Goal: Browse casually: Explore the website without a specific task or goal

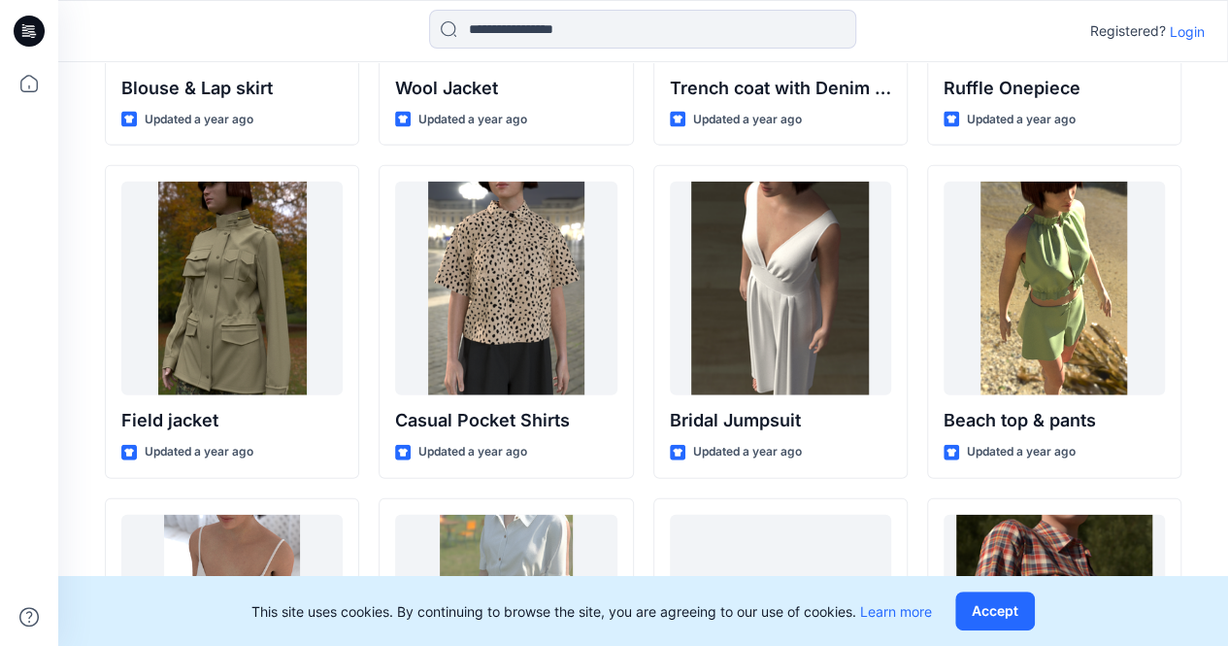
scroll to position [2448, 0]
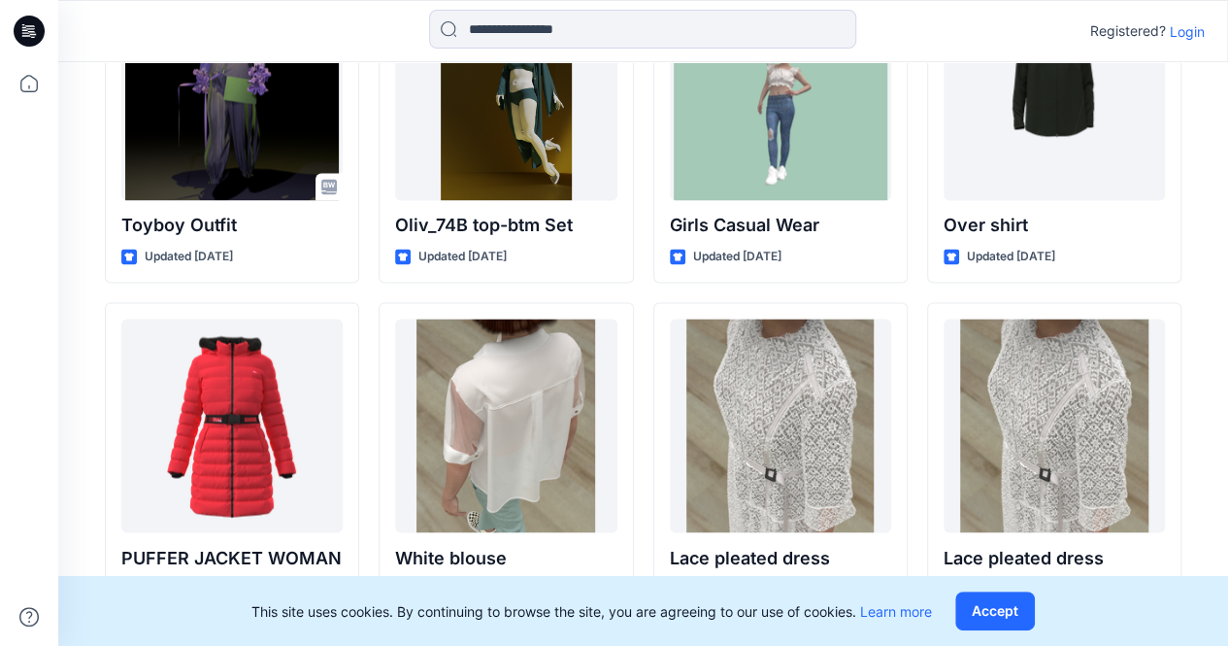
scroll to position [1549, 0]
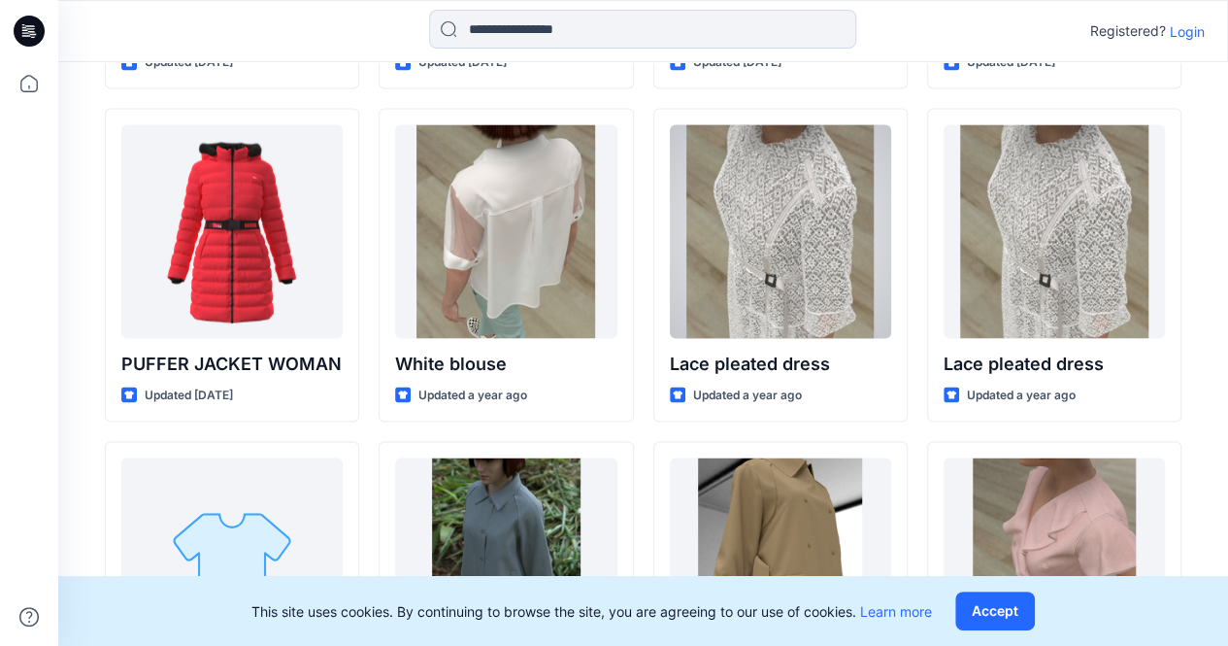
click at [804, 268] on div at bounding box center [780, 231] width 221 height 214
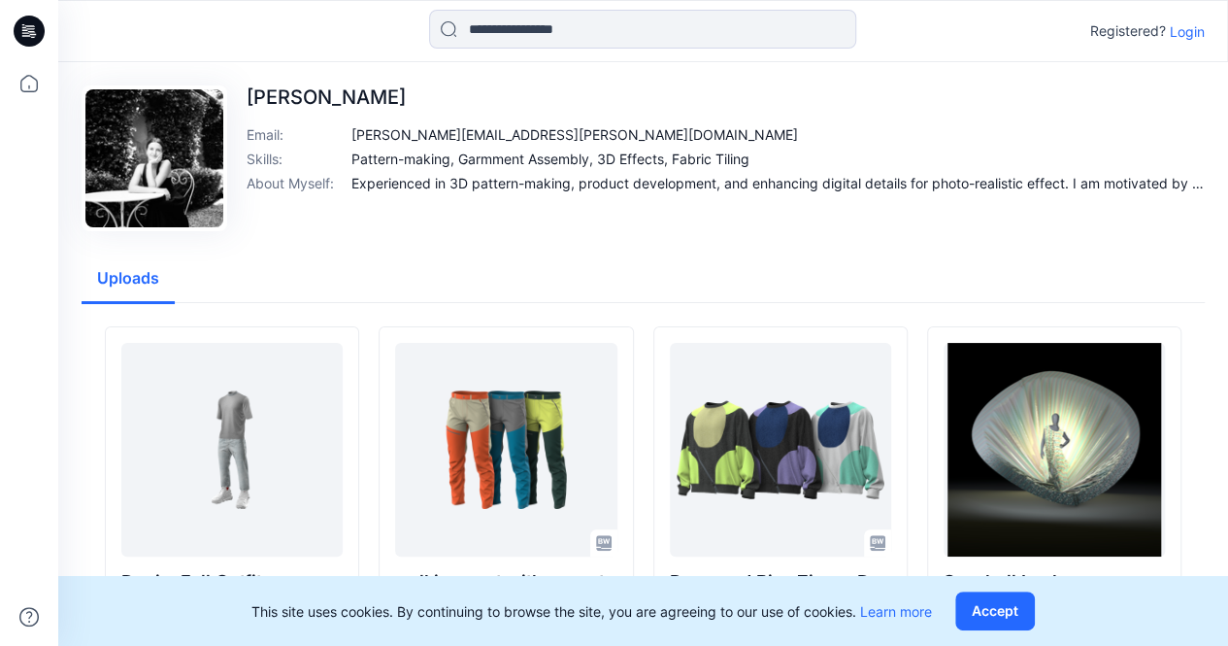
scroll to position [194, 0]
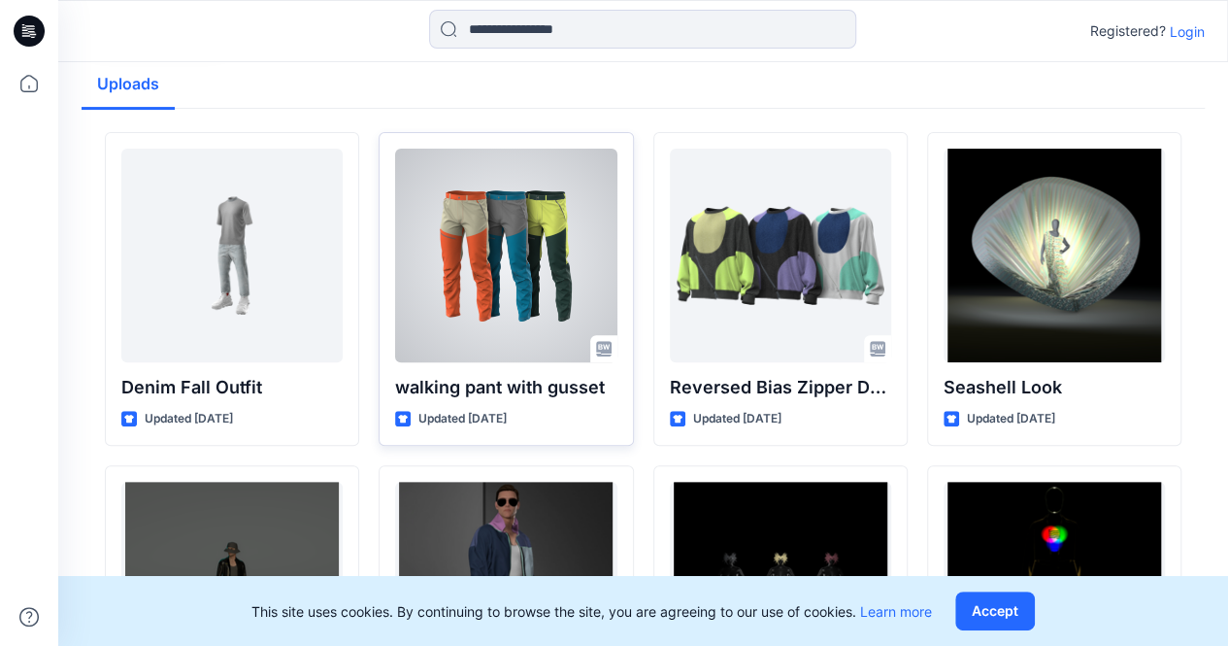
click at [489, 298] on div at bounding box center [505, 256] width 221 height 214
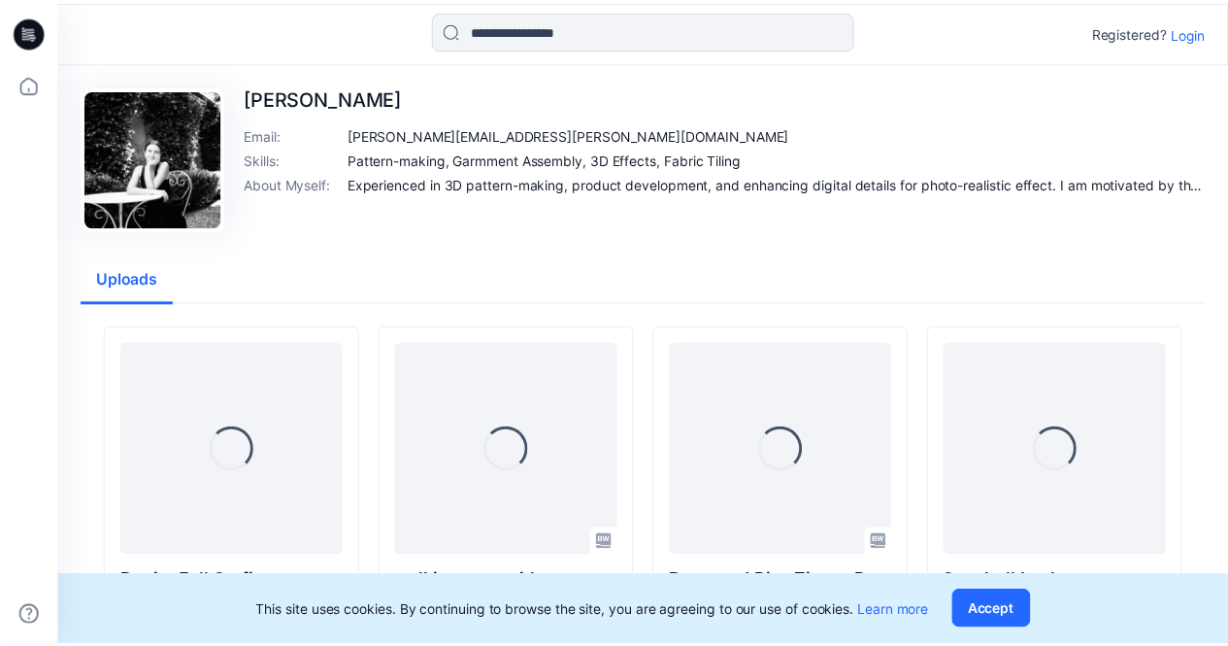
scroll to position [194, 0]
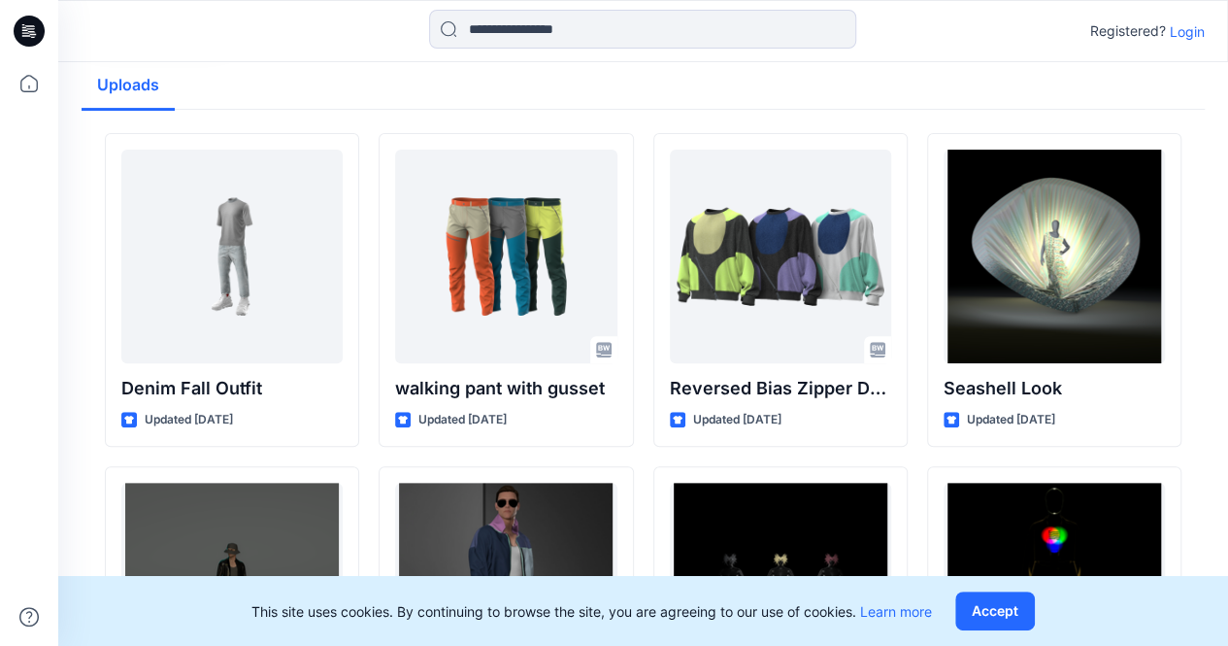
scroll to position [194, 0]
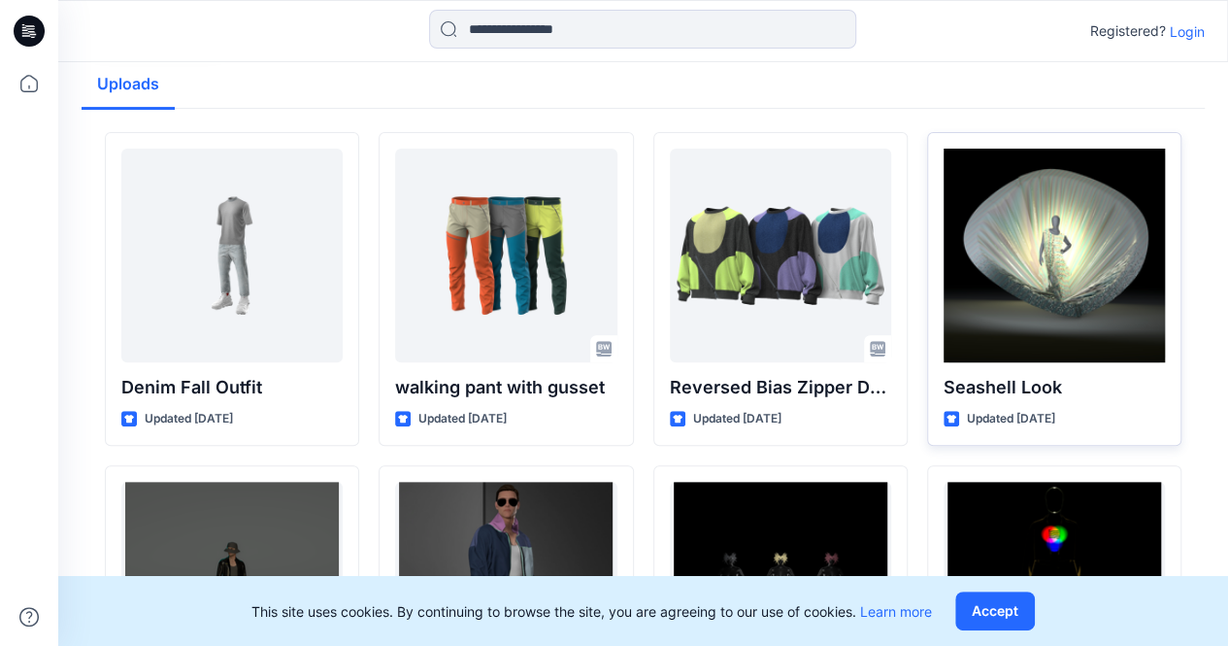
click at [1110, 302] on div at bounding box center [1054, 256] width 221 height 214
